Goal: Information Seeking & Learning: Learn about a topic

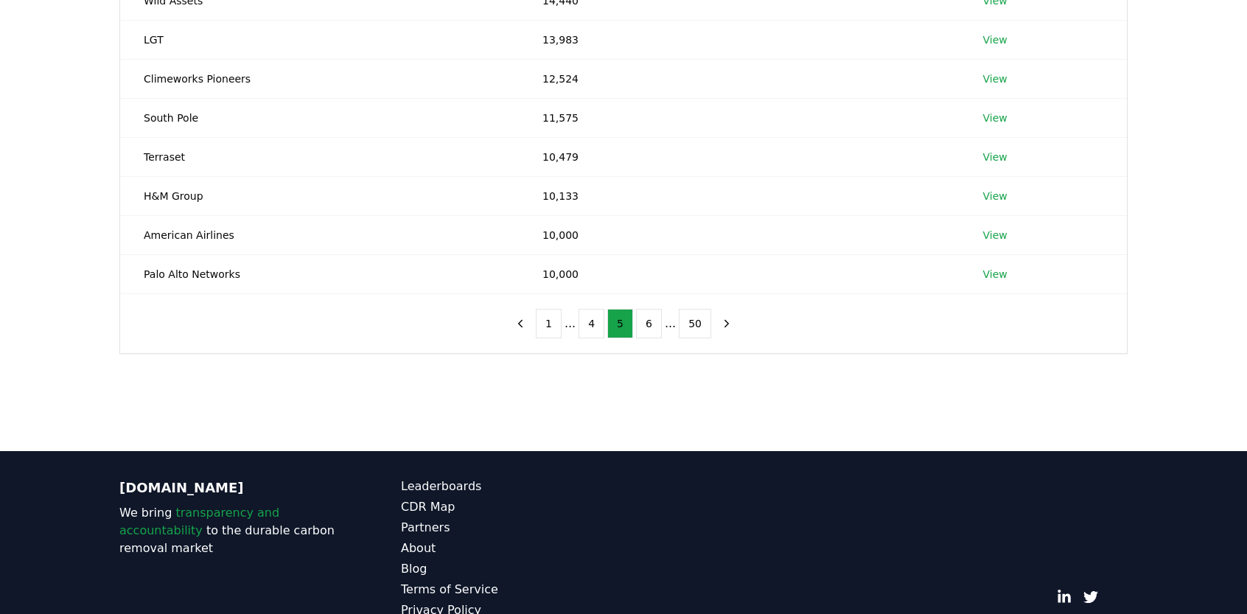
scroll to position [343, 0]
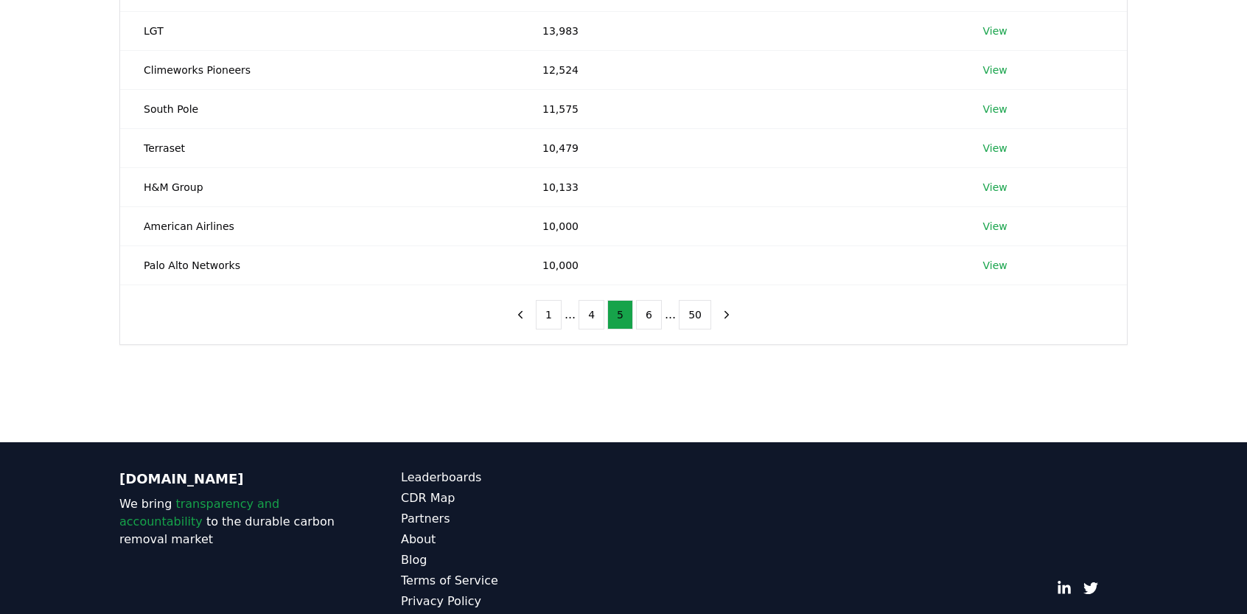
click at [559, 318] on button "1" at bounding box center [549, 314] width 26 height 29
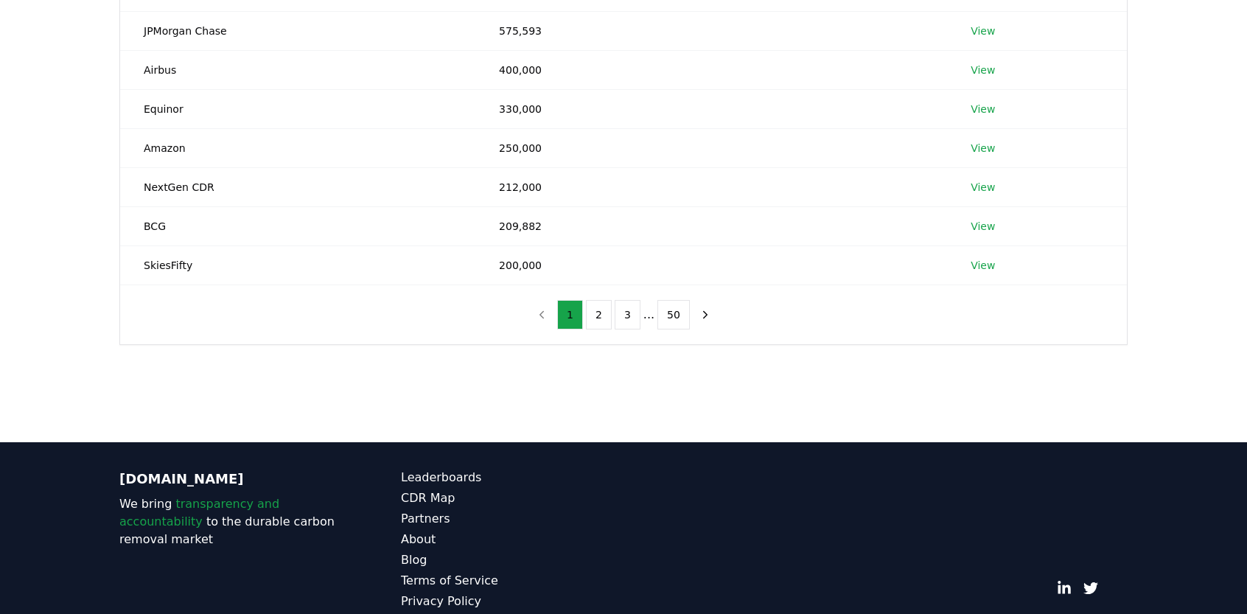
click at [548, 315] on nav "1 2 3 ... 50" at bounding box center [623, 314] width 189 height 29
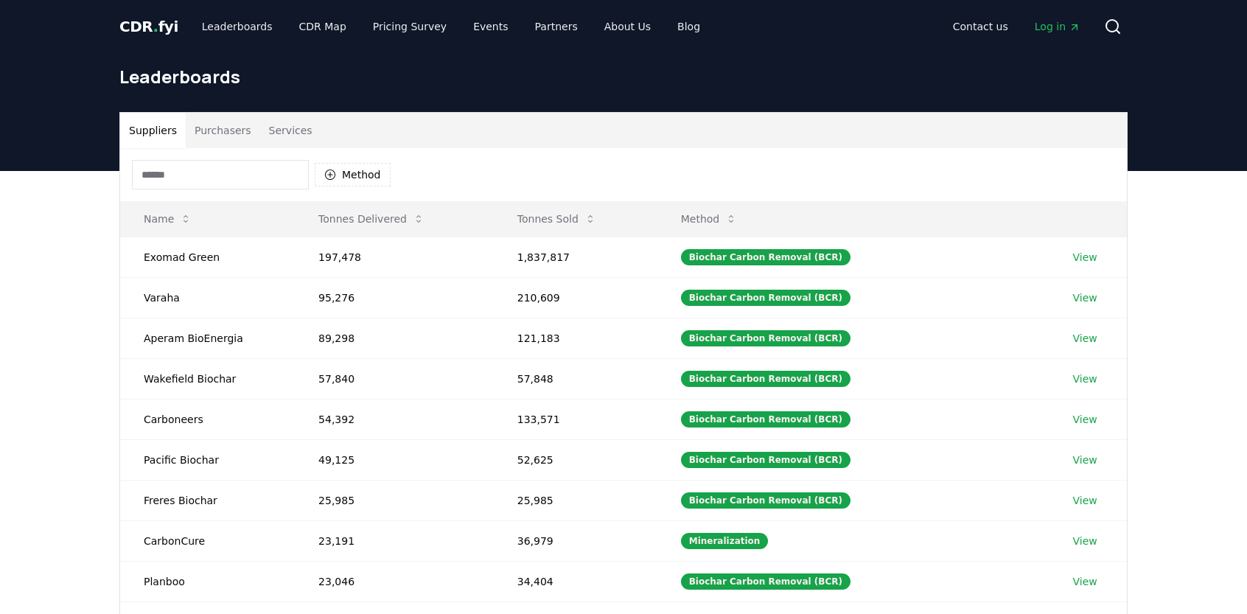
click at [149, 133] on button "Suppliers" at bounding box center [153, 130] width 66 height 35
click at [277, 136] on button "Services" at bounding box center [290, 130] width 61 height 35
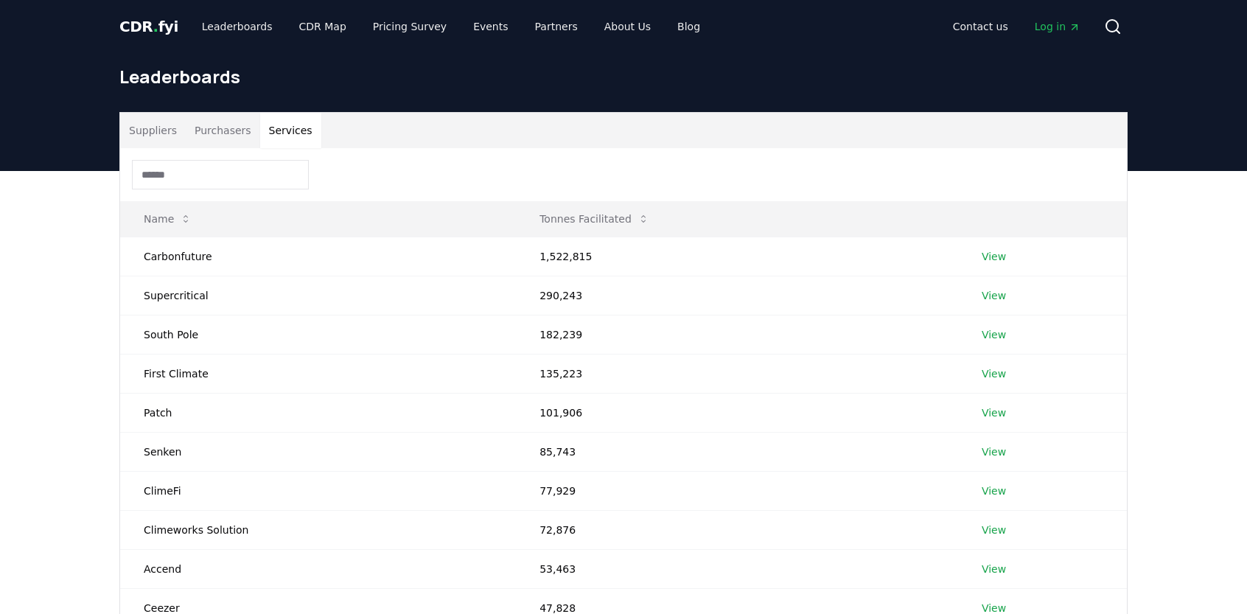
click at [221, 138] on button "Purchasers" at bounding box center [223, 130] width 74 height 35
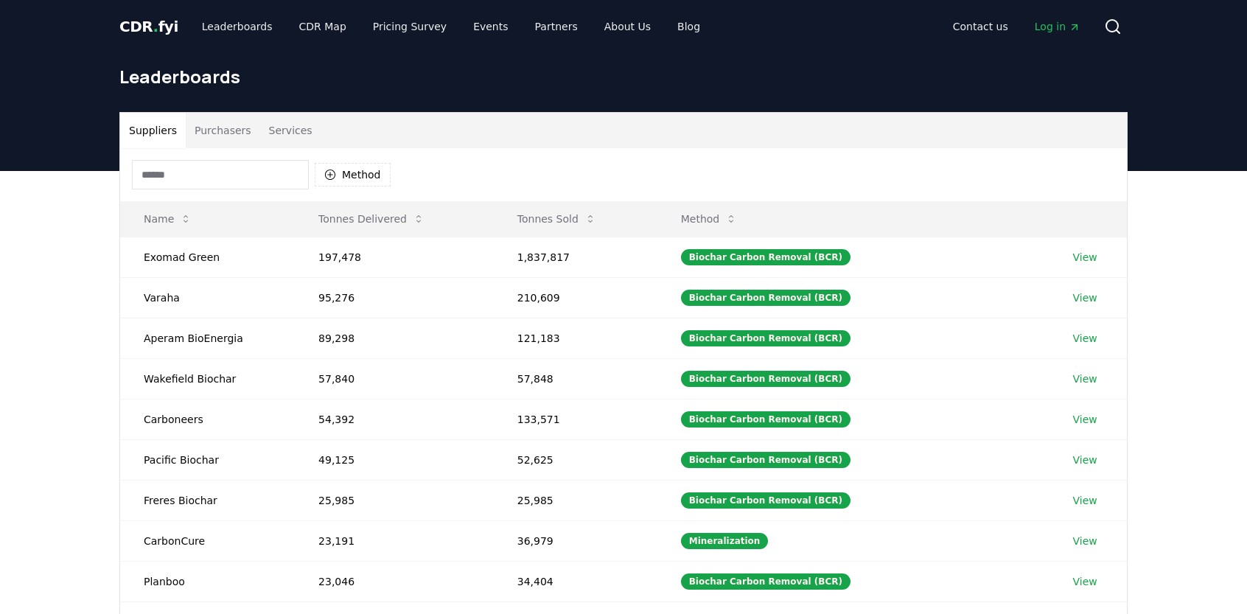
click at [154, 136] on button "Suppliers" at bounding box center [153, 130] width 66 height 35
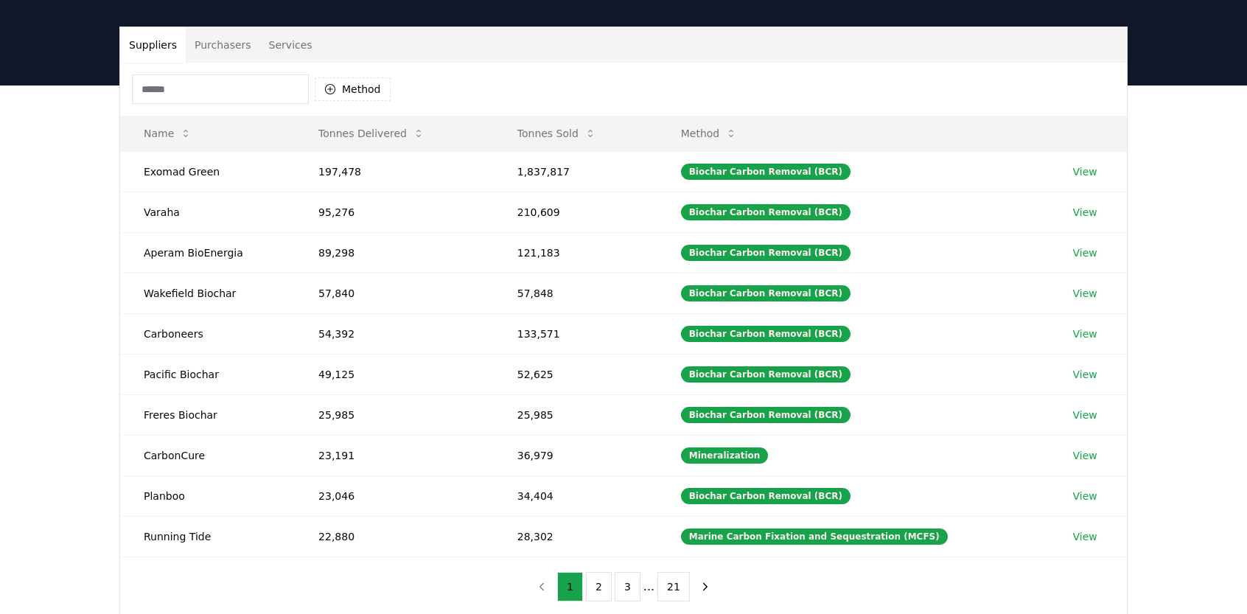
scroll to position [130, 0]
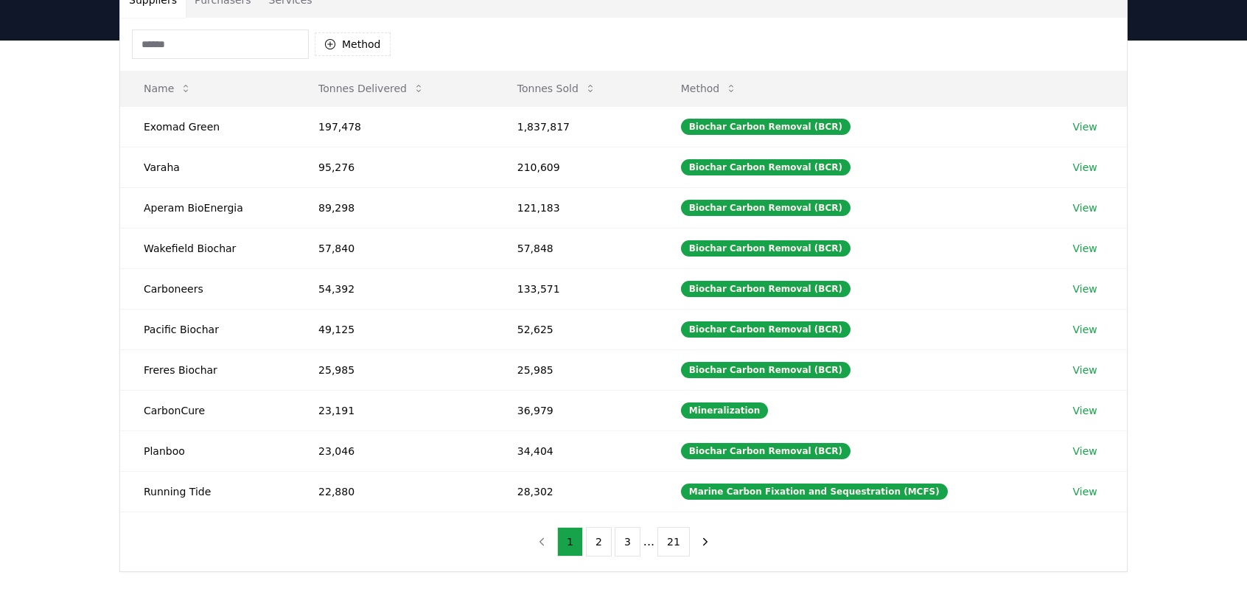
click at [555, 79] on button "Tonnes Sold" at bounding box center [557, 88] width 102 height 29
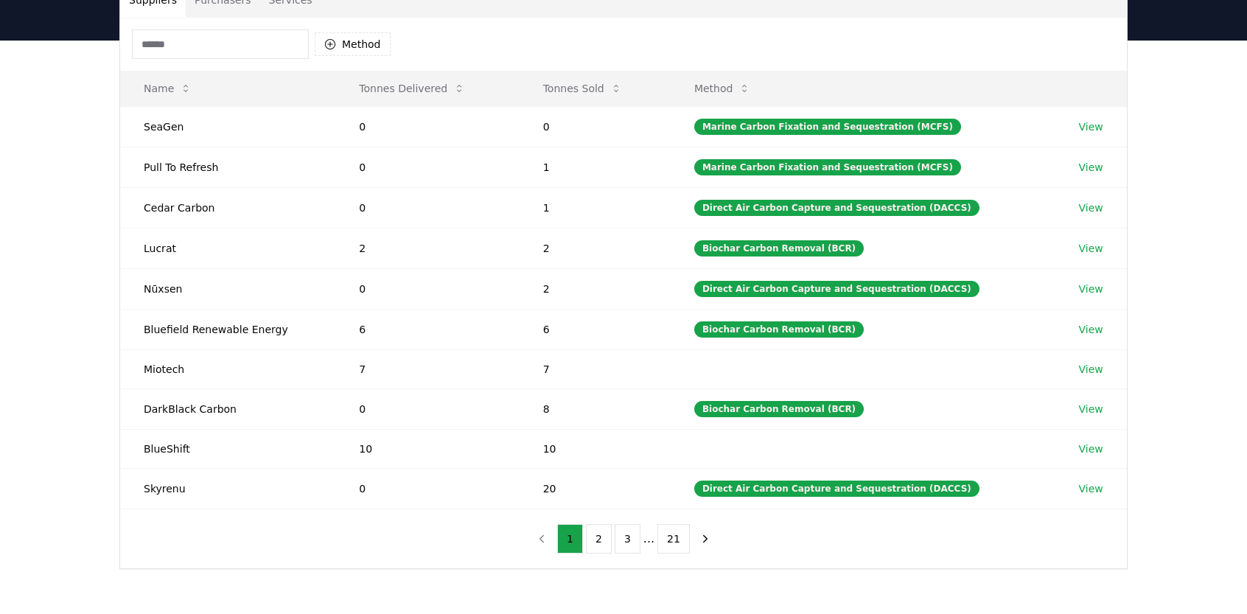
click at [582, 94] on button "Tonnes Sold" at bounding box center [582, 88] width 102 height 29
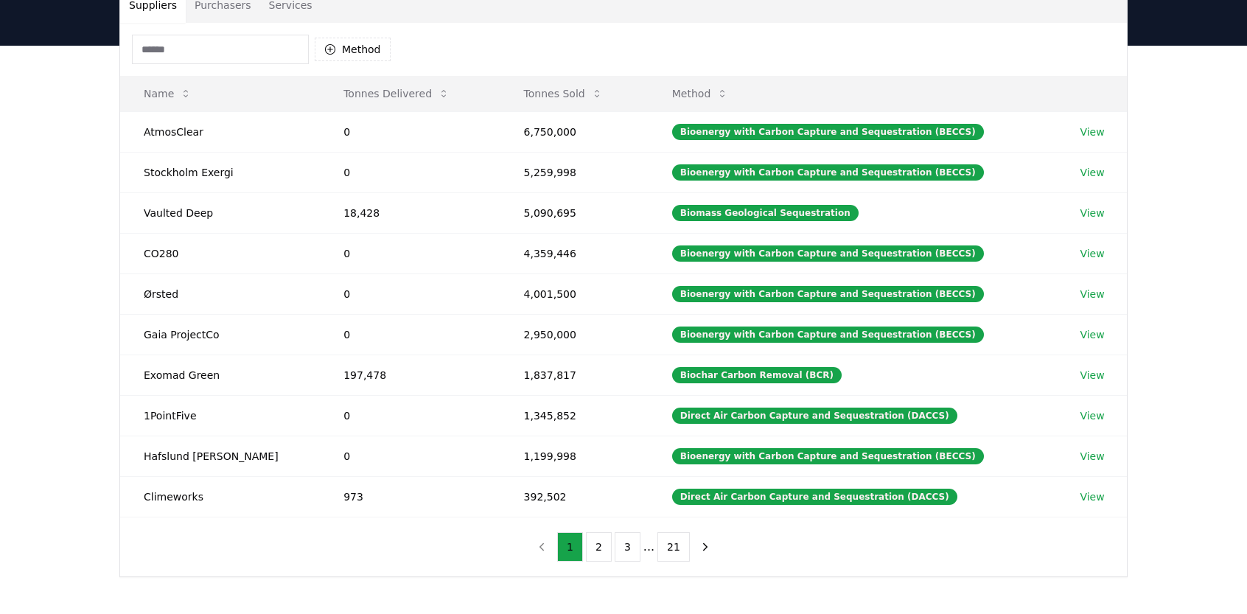
scroll to position [127, 0]
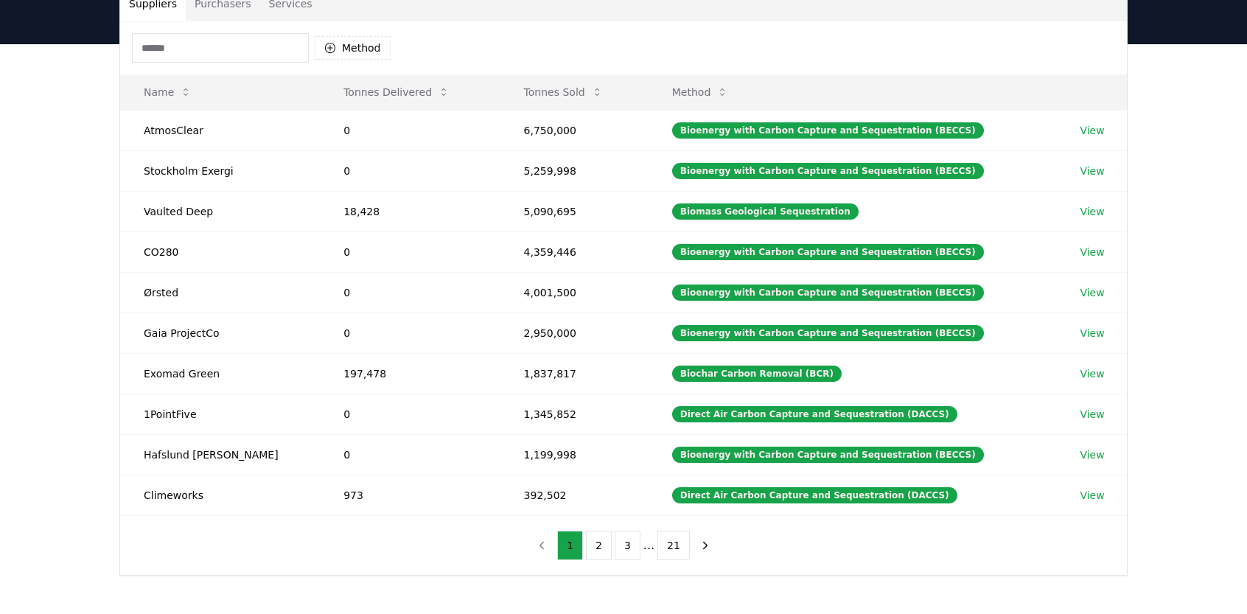
click at [770, 209] on div "Biomass Geological Sequestration" at bounding box center [765, 211] width 186 height 16
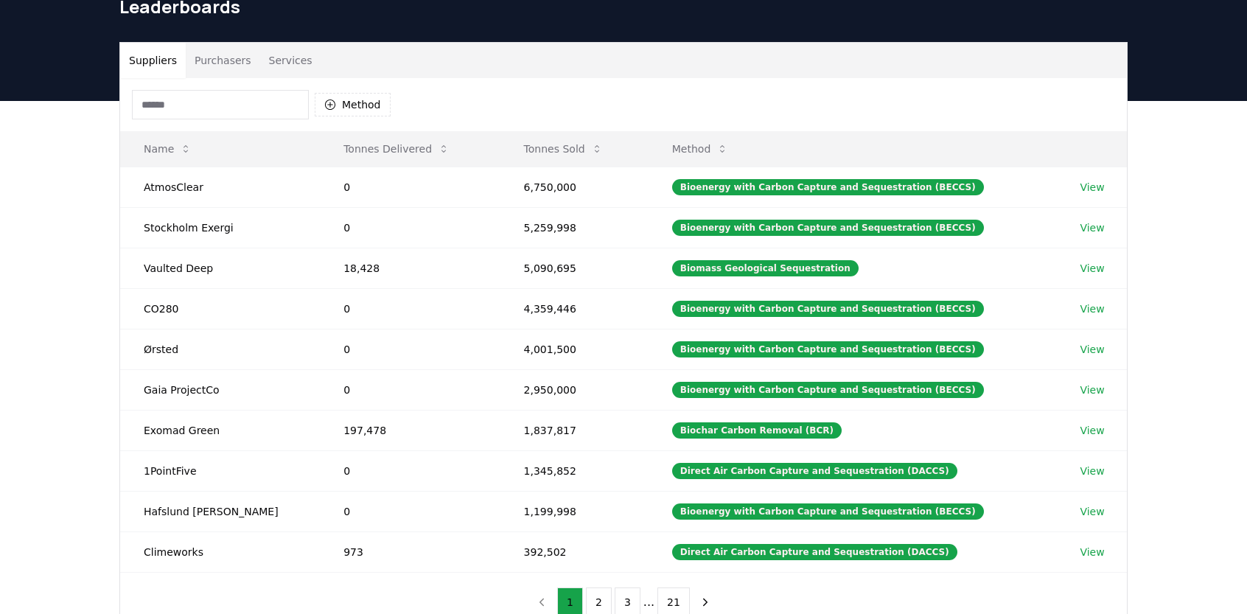
scroll to position [68, 0]
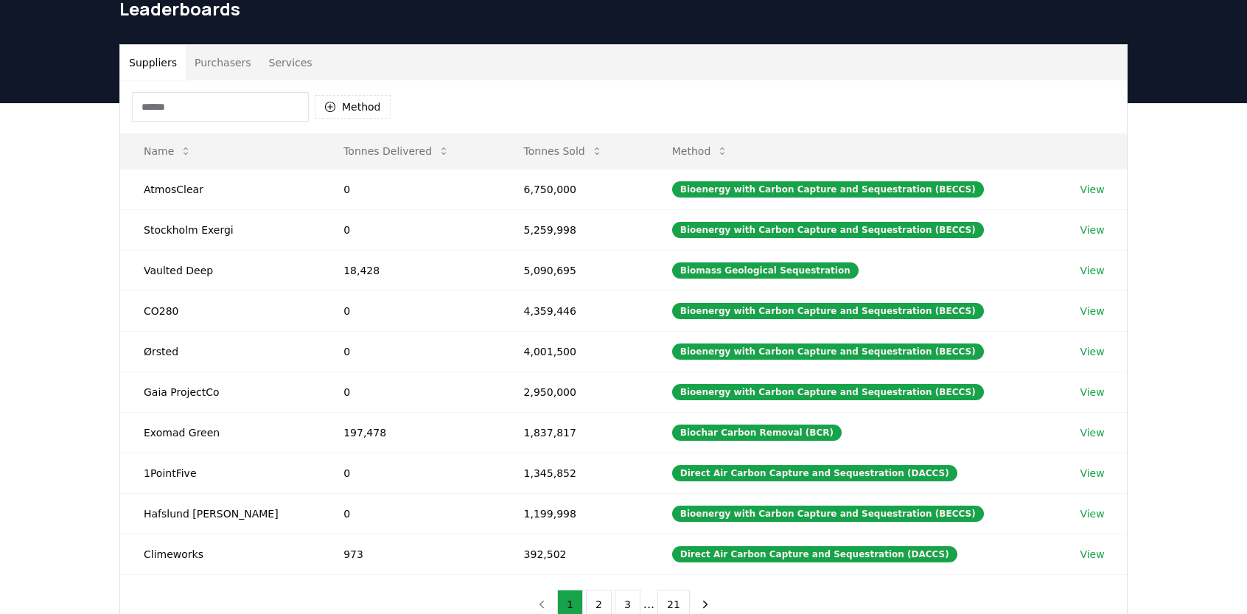
click at [701, 147] on button "Method" at bounding box center [700, 150] width 80 height 29
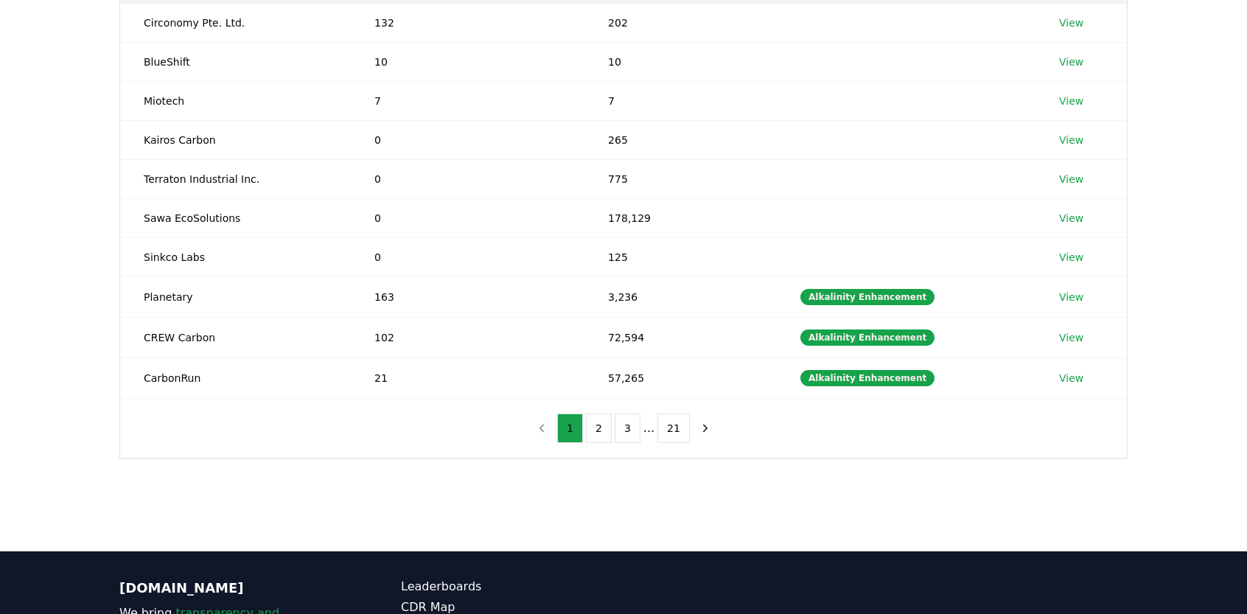
scroll to position [236, 0]
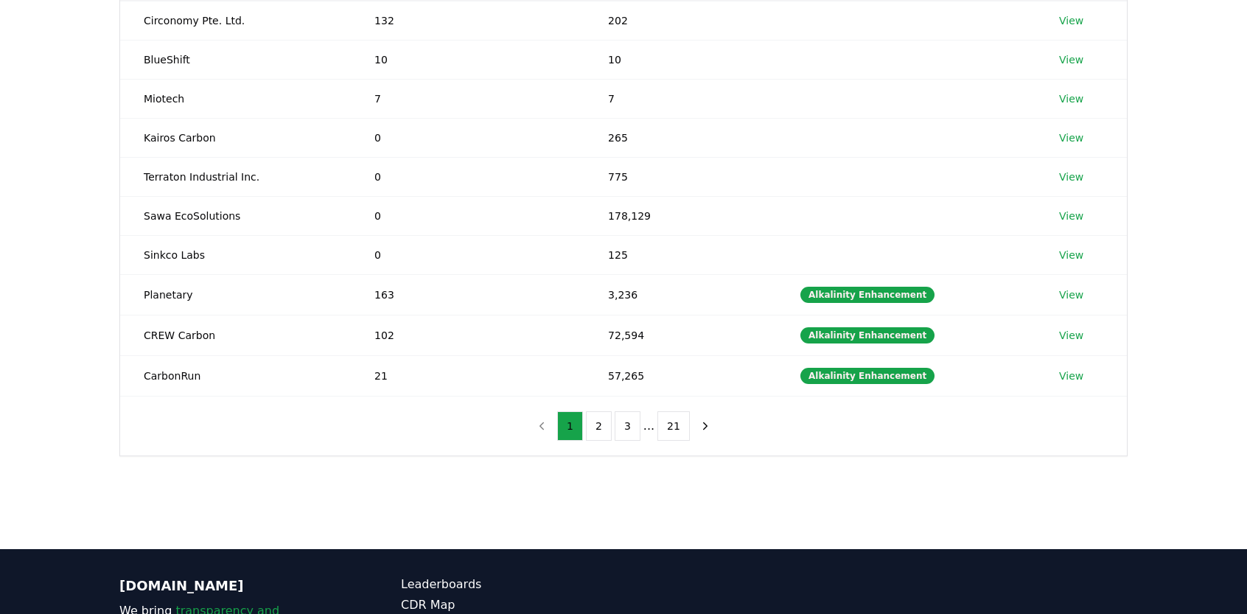
click at [610, 424] on button "2" at bounding box center [599, 425] width 26 height 29
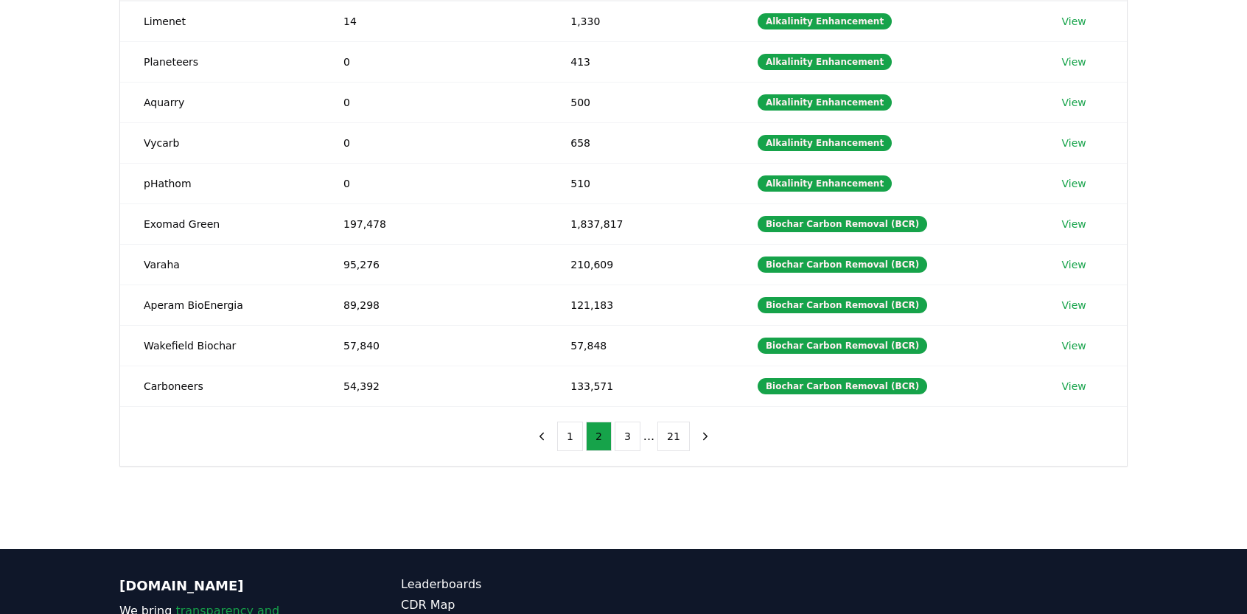
click at [630, 430] on button "3" at bounding box center [628, 436] width 26 height 29
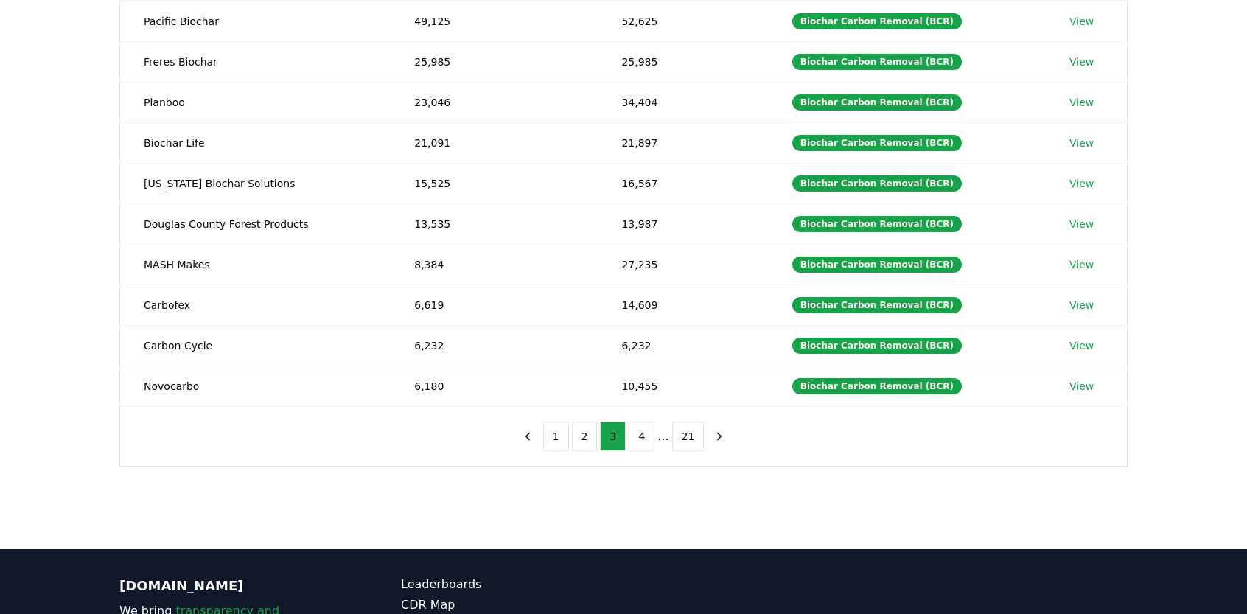
click at [659, 431] on li "..." at bounding box center [663, 437] width 11 height 18
click at [672, 424] on button "21" at bounding box center [688, 436] width 32 height 29
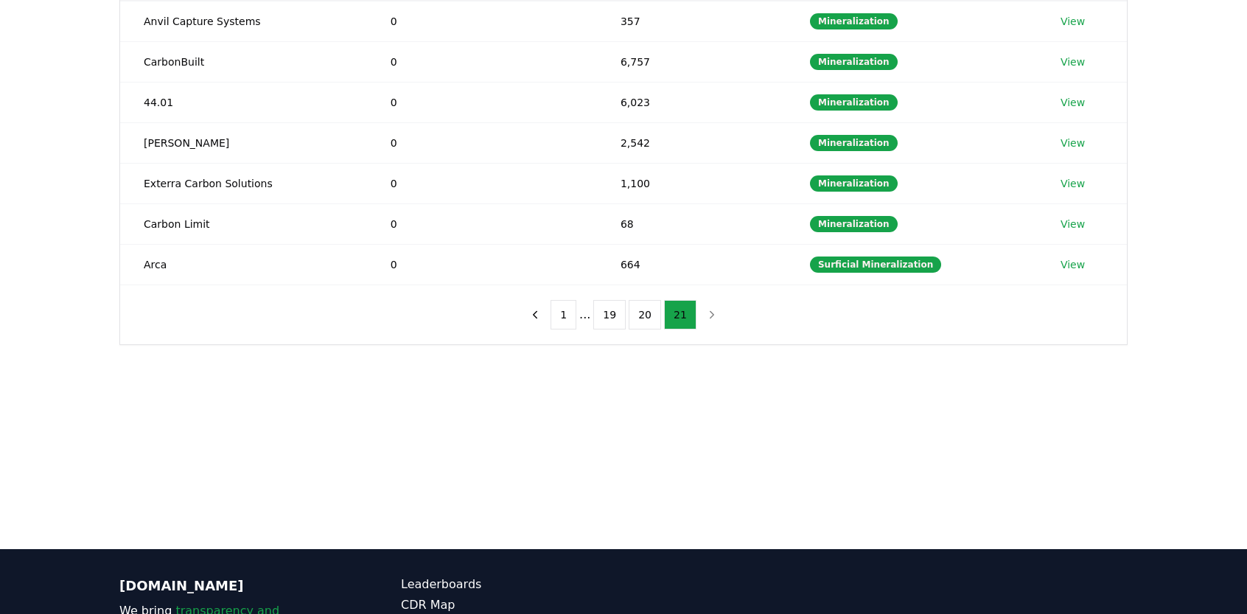
click at [612, 301] on button "19" at bounding box center [609, 314] width 32 height 29
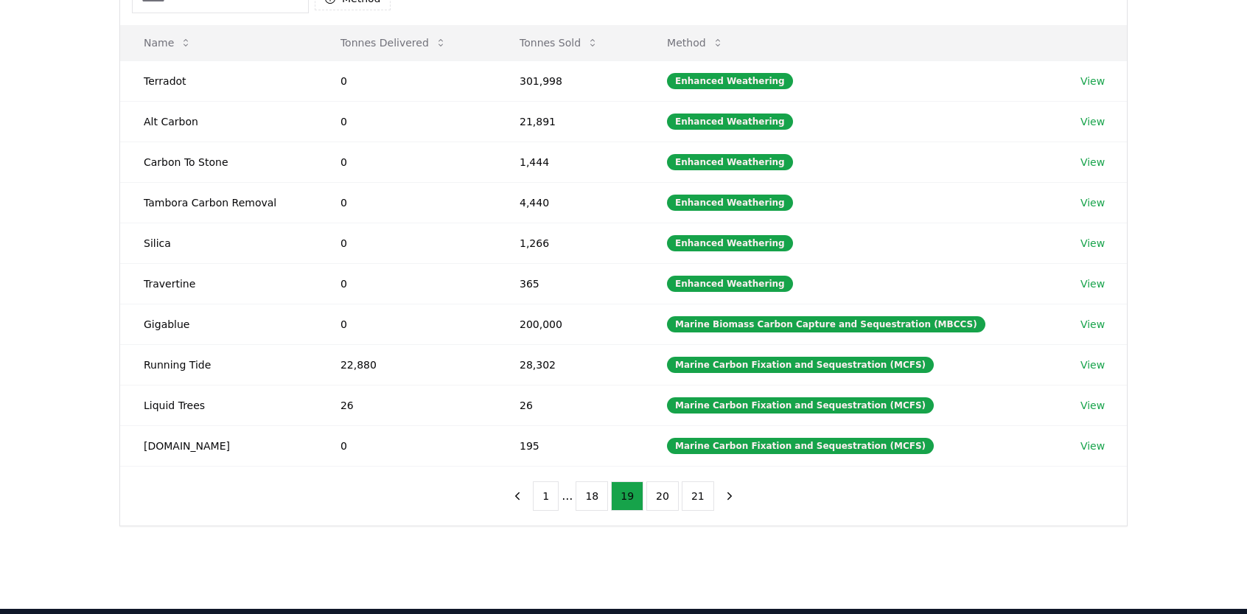
scroll to position [174, 0]
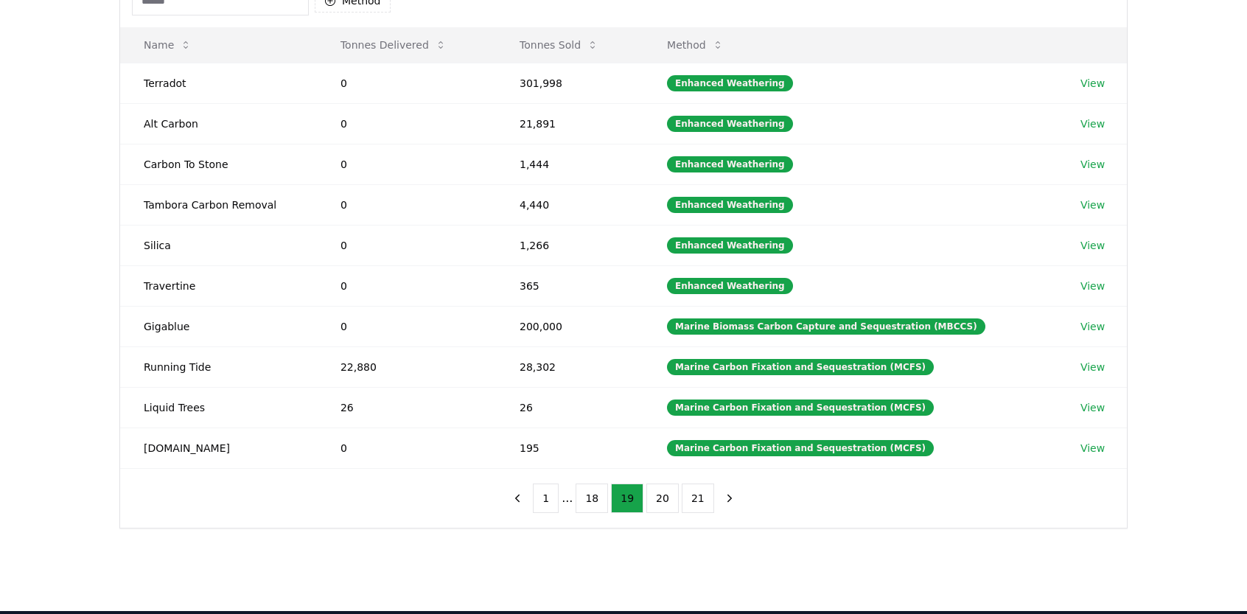
click at [1091, 364] on link "View" at bounding box center [1093, 367] width 24 height 15
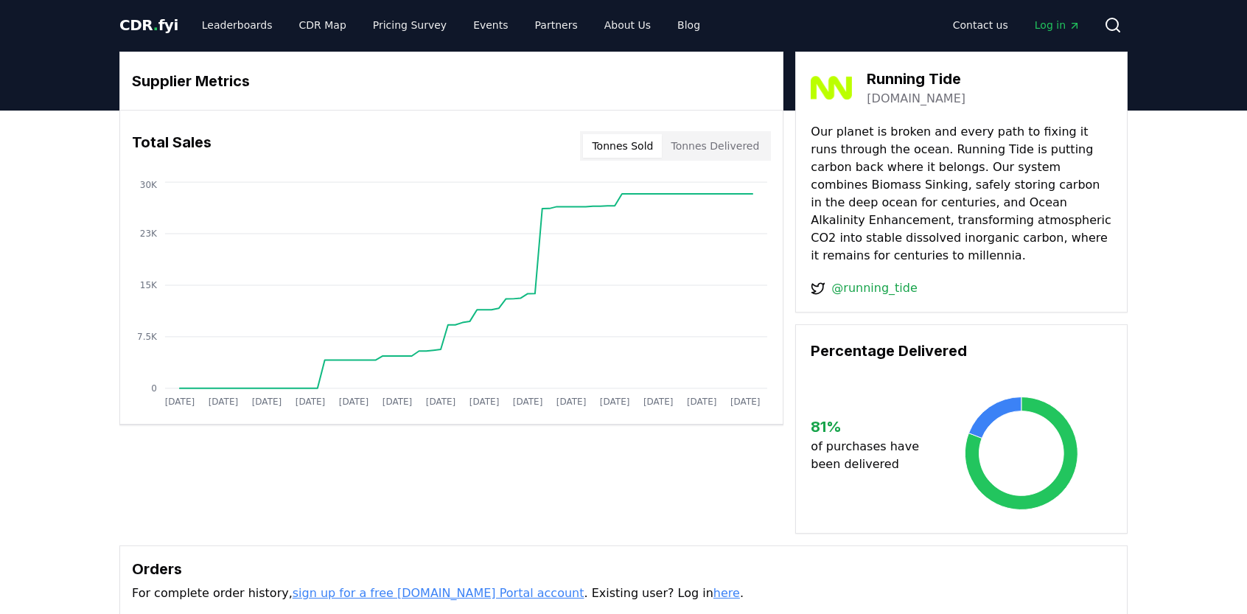
scroll to position [1, 0]
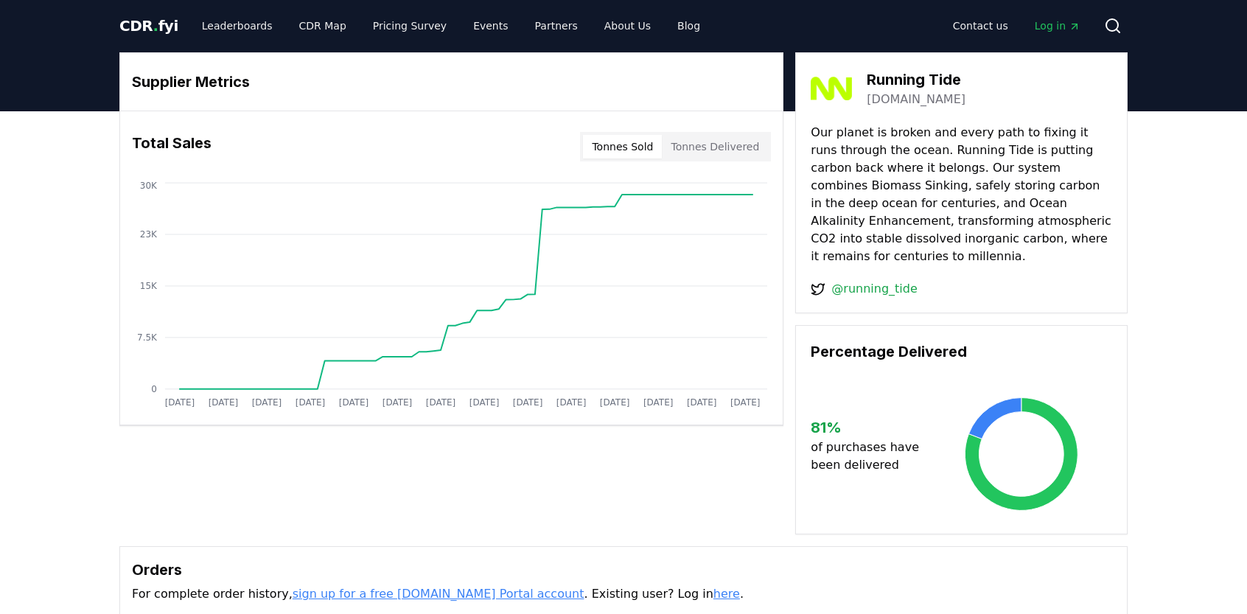
click at [890, 74] on h3 "Running Tide" at bounding box center [916, 80] width 99 height 22
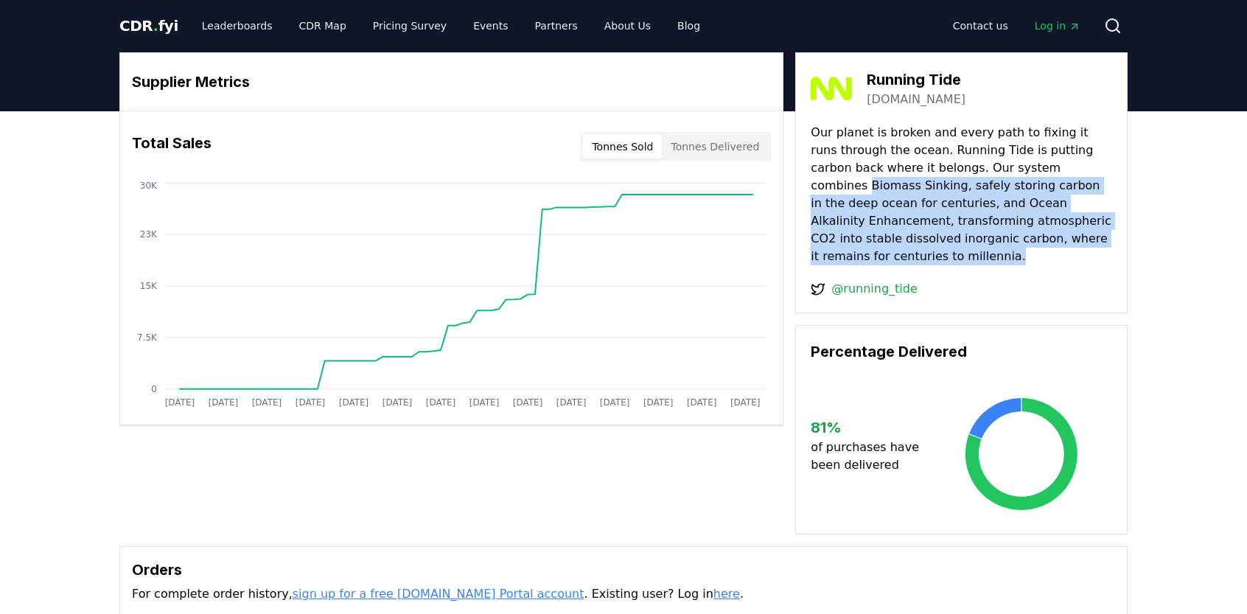
drag, startPoint x: 1025, startPoint y: 166, endPoint x: 889, endPoint y: 253, distance: 161.7
click at [889, 253] on p "Our planet is broken and every path to fixing it runs through the ocean. Runnin…" at bounding box center [961, 195] width 301 height 142
copy p "Biomass Sinking, safely storing carbon in the deep ocean for centuries, and Oce…"
